Goal: Transaction & Acquisition: Purchase product/service

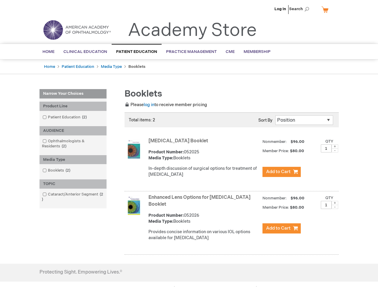
click at [301, 9] on span "Search" at bounding box center [300, 9] width 23 height 12
click at [73, 106] on div "Product Line" at bounding box center [72, 106] width 67 height 9
click at [73, 131] on div "AUDIENCE" at bounding box center [72, 130] width 67 height 9
click at [73, 160] on div "Media Type" at bounding box center [72, 159] width 67 height 9
click at [73, 184] on div "TOPIC" at bounding box center [72, 184] width 67 height 9
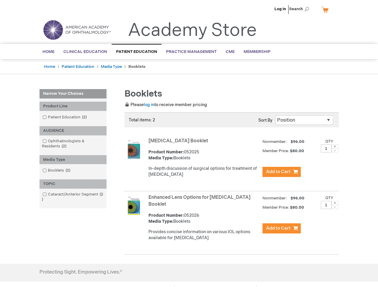
click at [335, 147] on span at bounding box center [335, 147] width 7 height 4
click at [335, 151] on span at bounding box center [335, 150] width 7 height 4
type input "1"
click at [335, 203] on span at bounding box center [335, 203] width 7 height 4
click at [335, 207] on span at bounding box center [335, 207] width 7 height 4
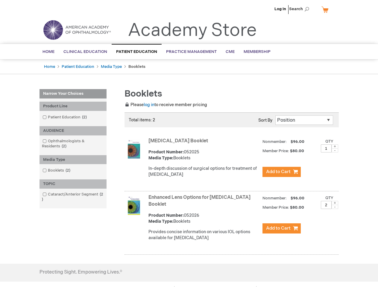
type input "1"
